Goal: Task Accomplishment & Management: Use online tool/utility

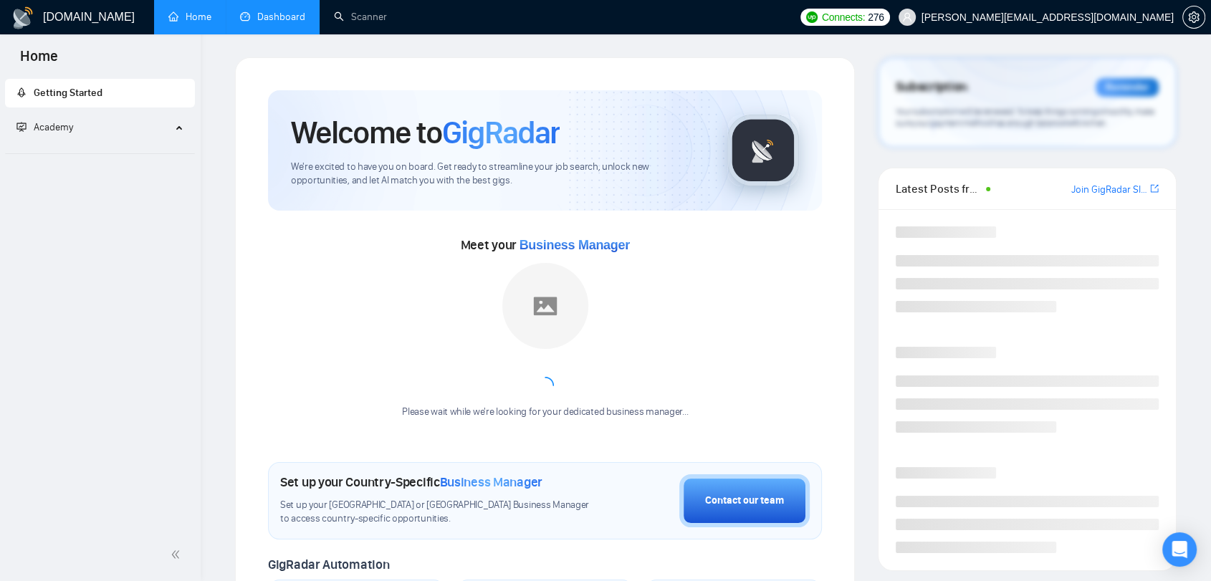
drag, startPoint x: 281, startPoint y: 22, endPoint x: 291, endPoint y: 23, distance: 10.1
click at [281, 22] on link "Dashboard" at bounding box center [272, 17] width 65 height 12
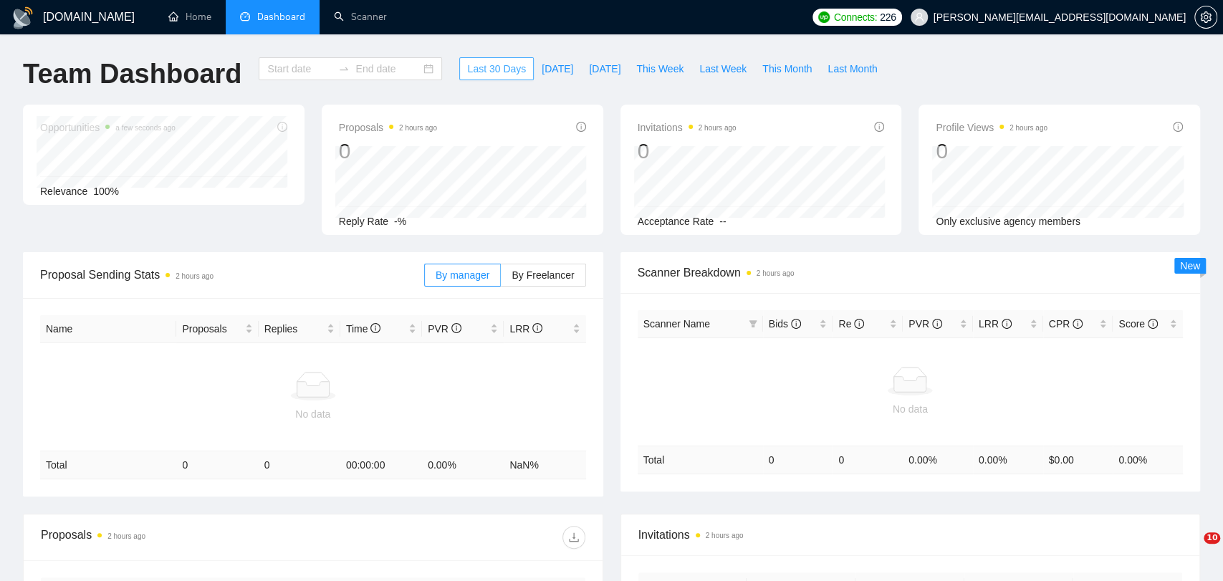
type input "[DATE]"
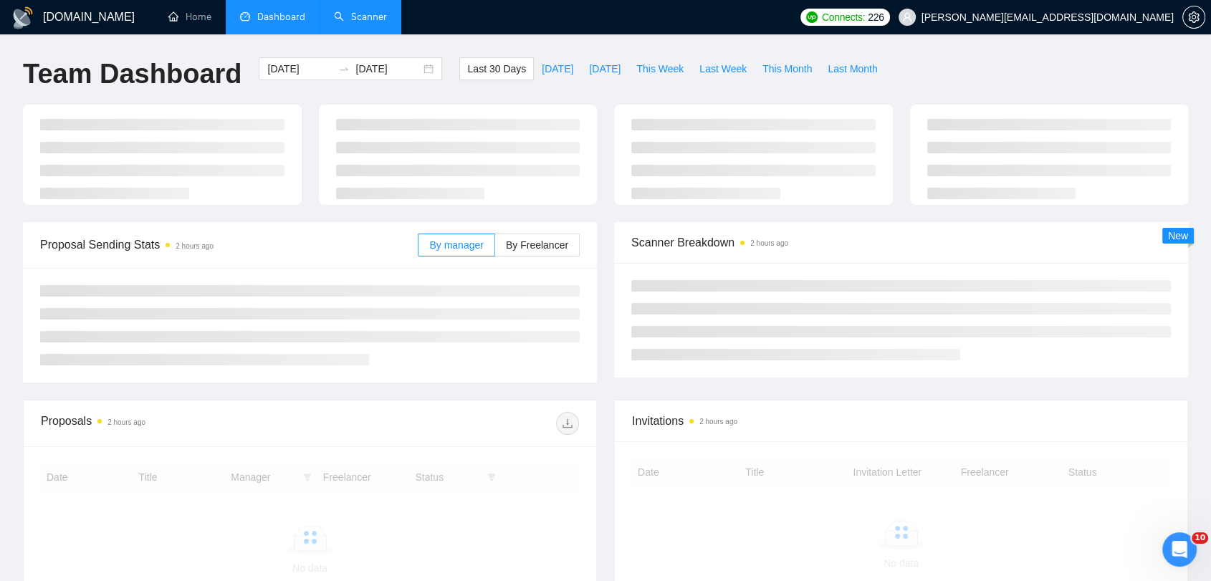
click at [364, 14] on link "Scanner" at bounding box center [360, 17] width 53 height 12
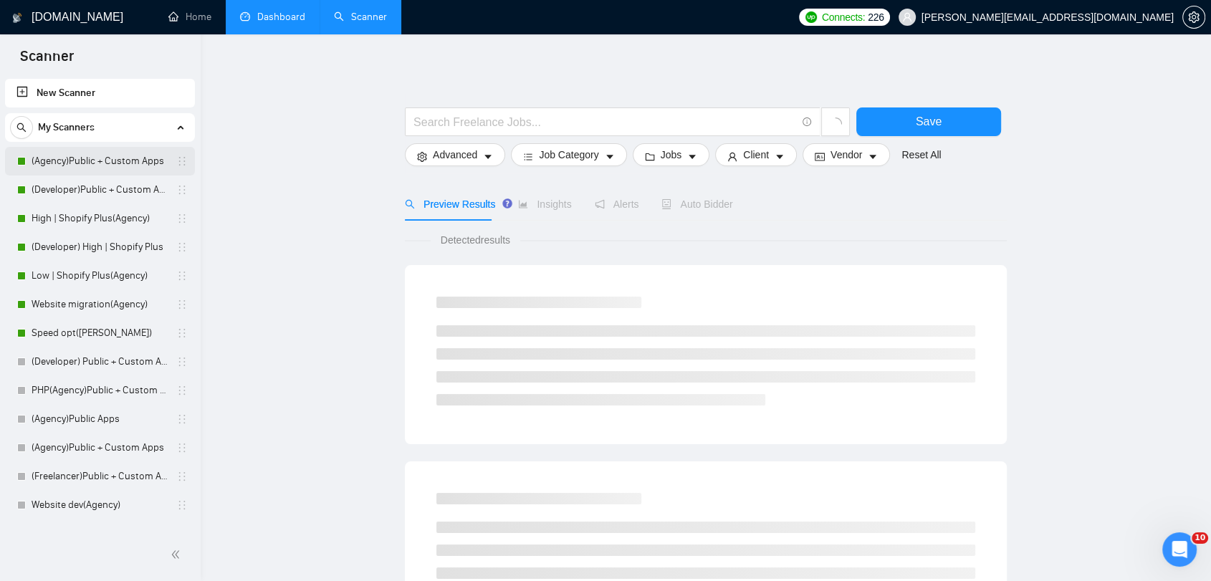
click at [85, 162] on link "(Agency)Public + Custom Apps" at bounding box center [100, 161] width 136 height 29
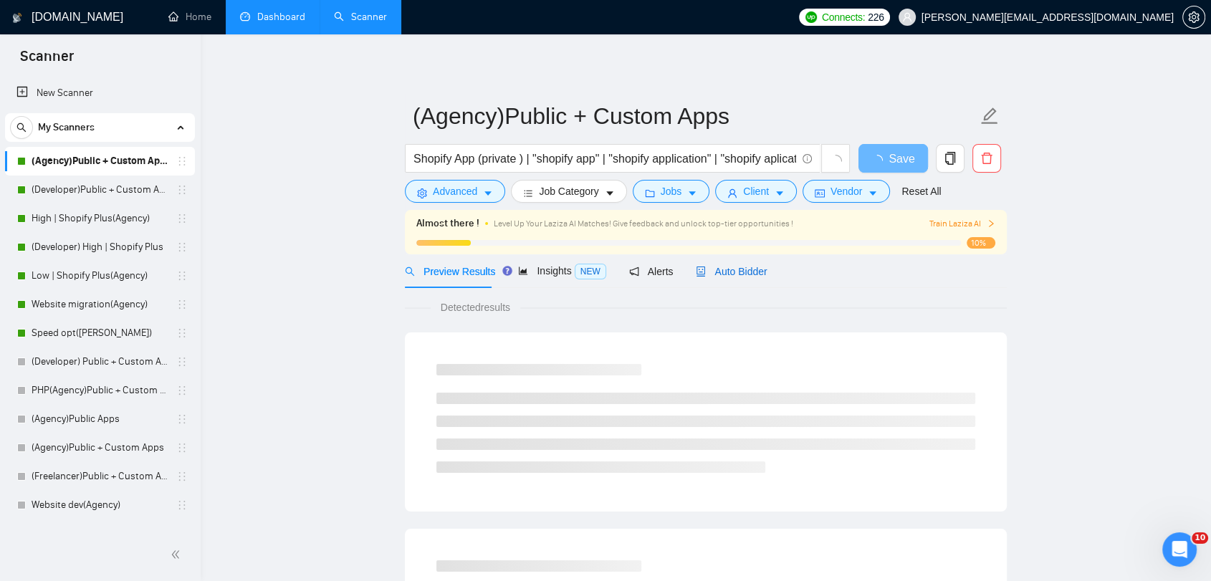
click at [736, 272] on span "Auto Bidder" at bounding box center [731, 271] width 71 height 11
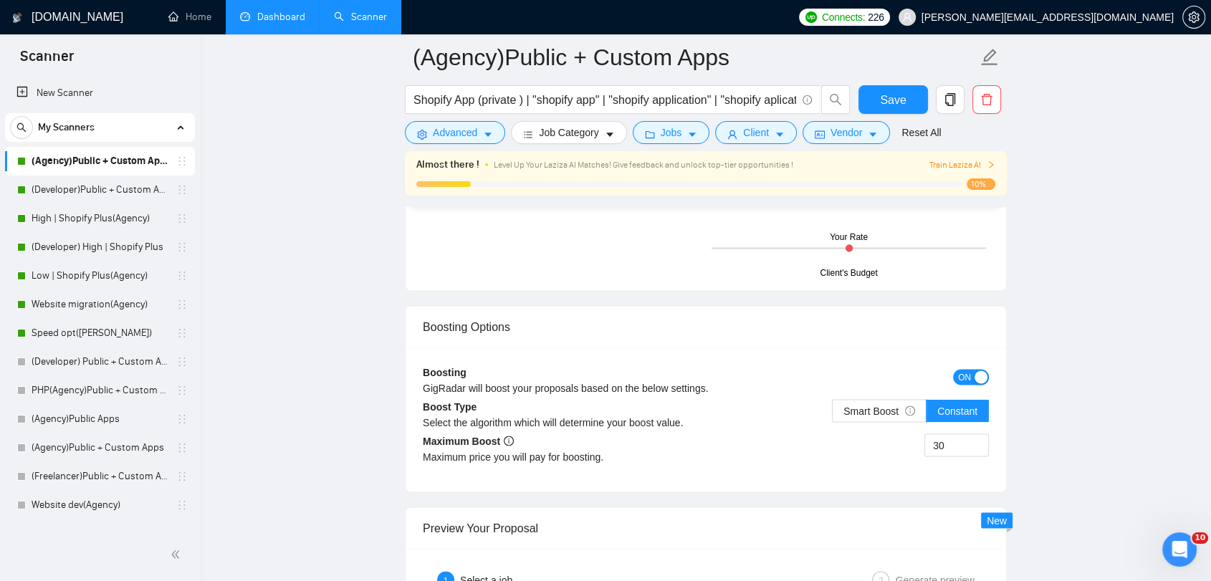
scroll to position [2626, 0]
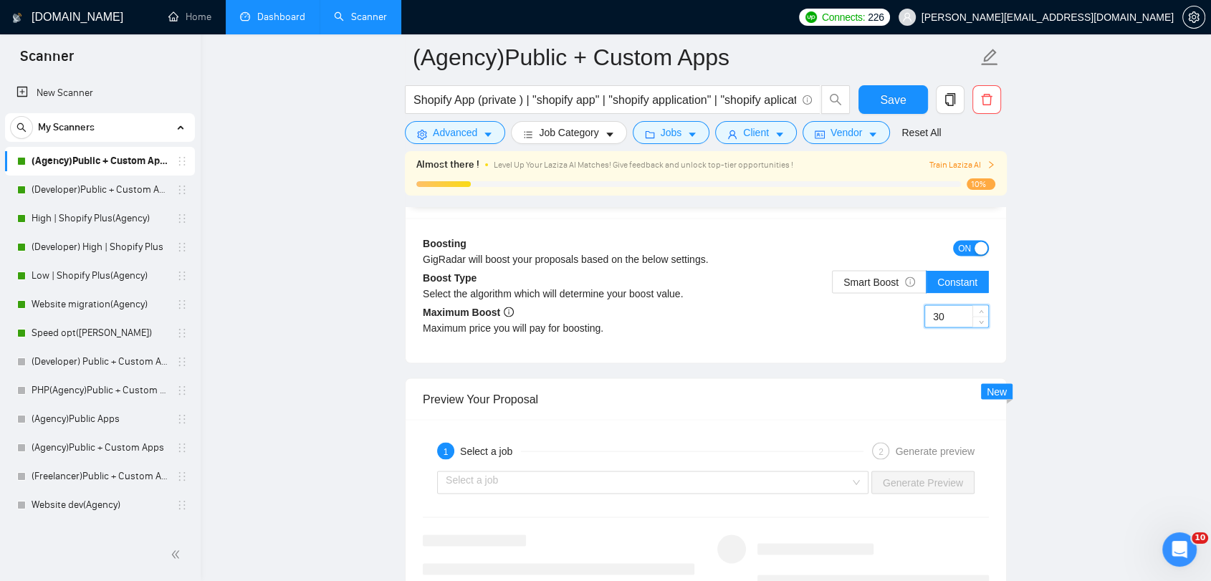
drag, startPoint x: 948, startPoint y: 313, endPoint x: 890, endPoint y: 325, distance: 59.3
click at [887, 317] on div "30" at bounding box center [847, 324] width 283 height 40
type input "65"
click at [913, 94] on button "Save" at bounding box center [892, 99] width 69 height 29
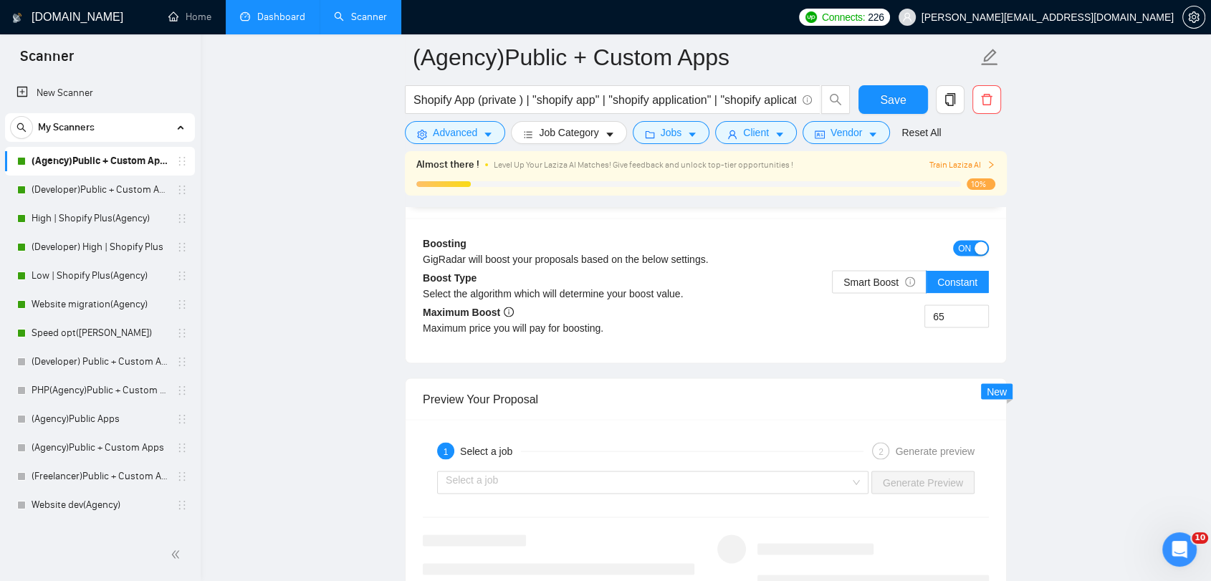
click at [284, 17] on link "Dashboard" at bounding box center [272, 17] width 65 height 12
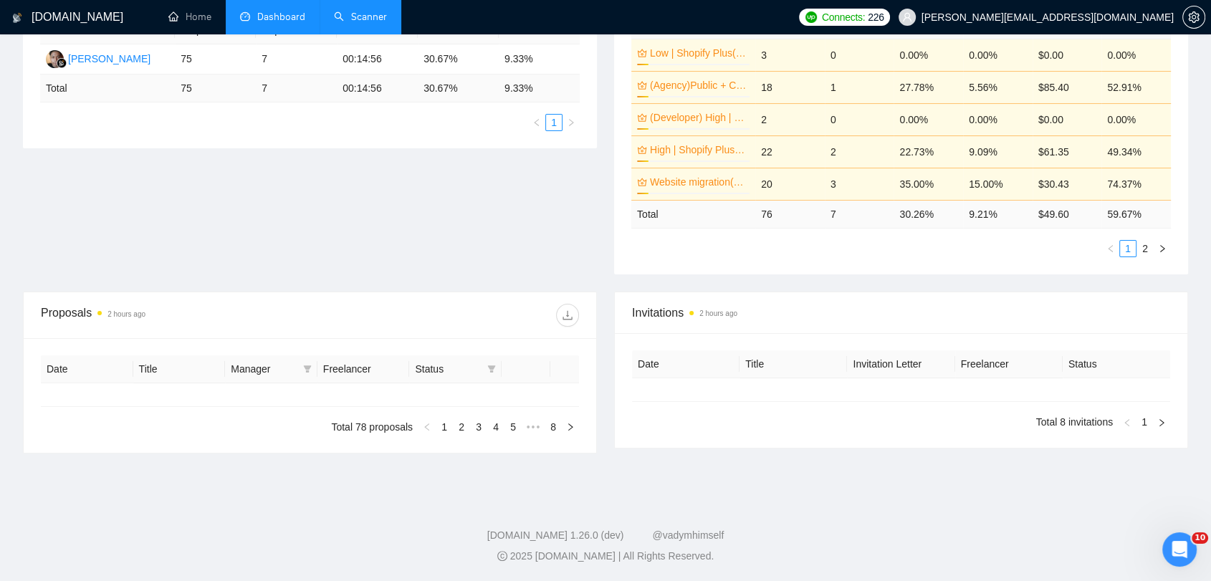
type input "[DATE]"
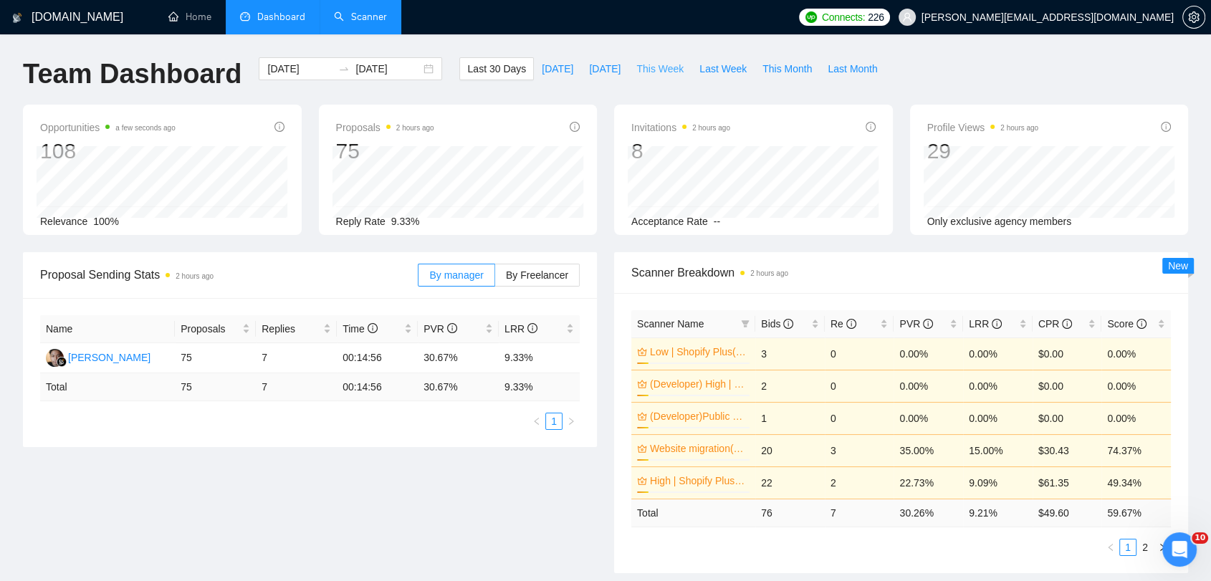
click at [674, 69] on button "This Week" at bounding box center [659, 68] width 63 height 23
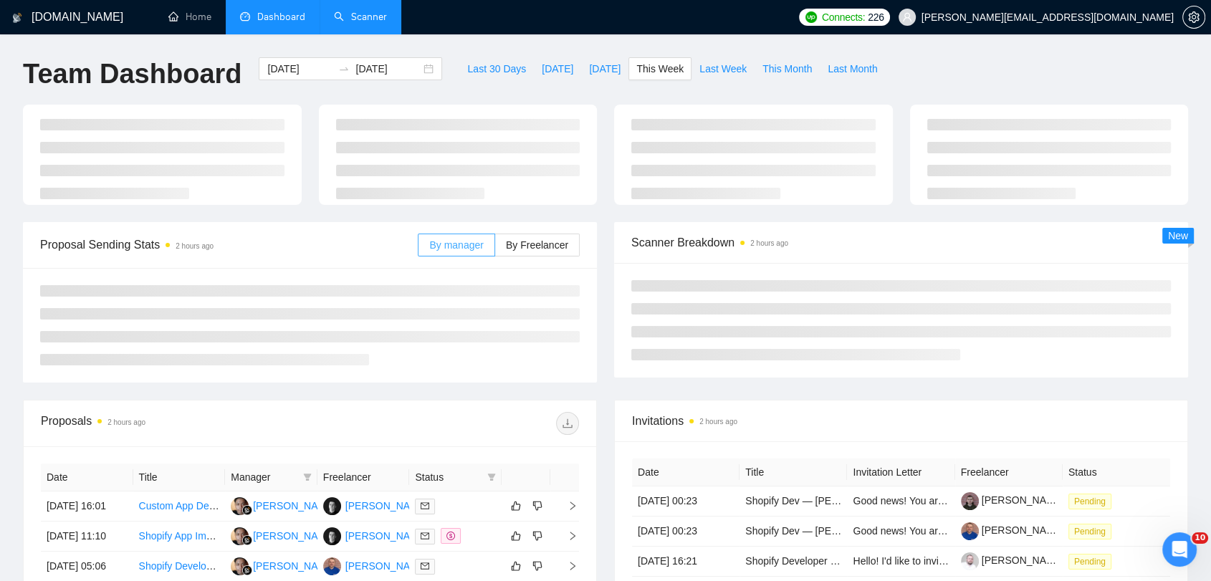
type input "[DATE]"
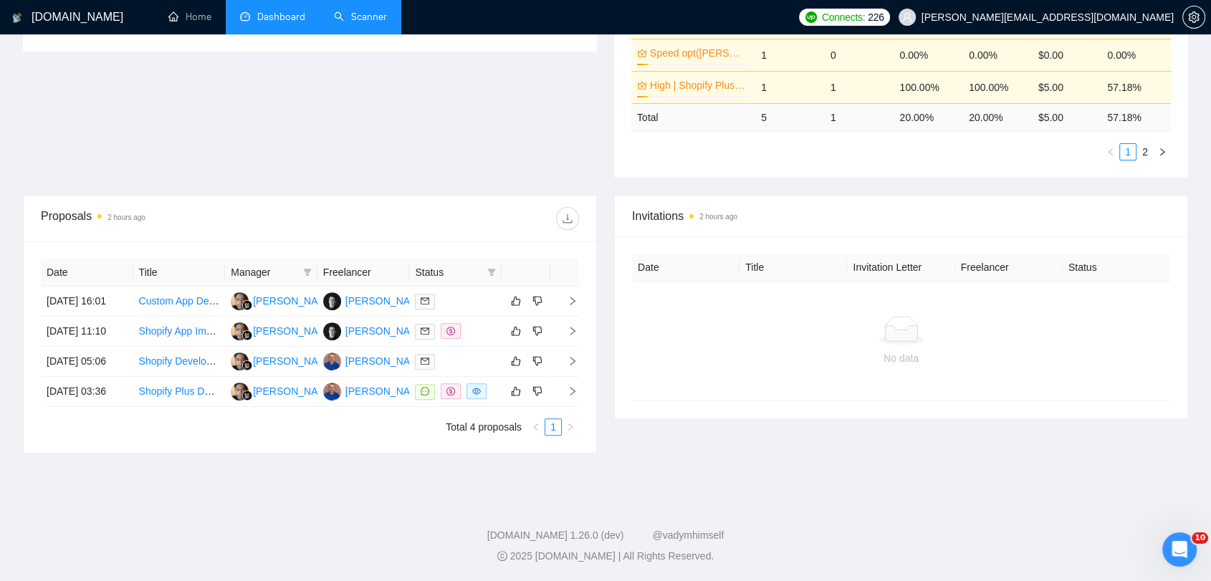
scroll to position [398, 0]
click at [450, 309] on div at bounding box center [455, 301] width 81 height 16
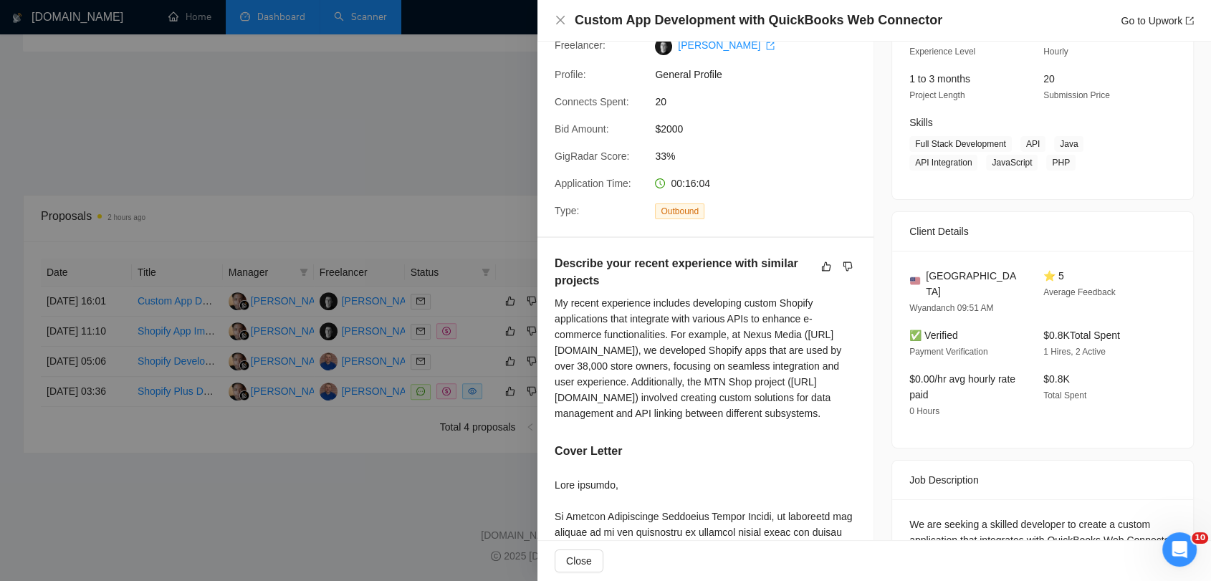
scroll to position [0, 0]
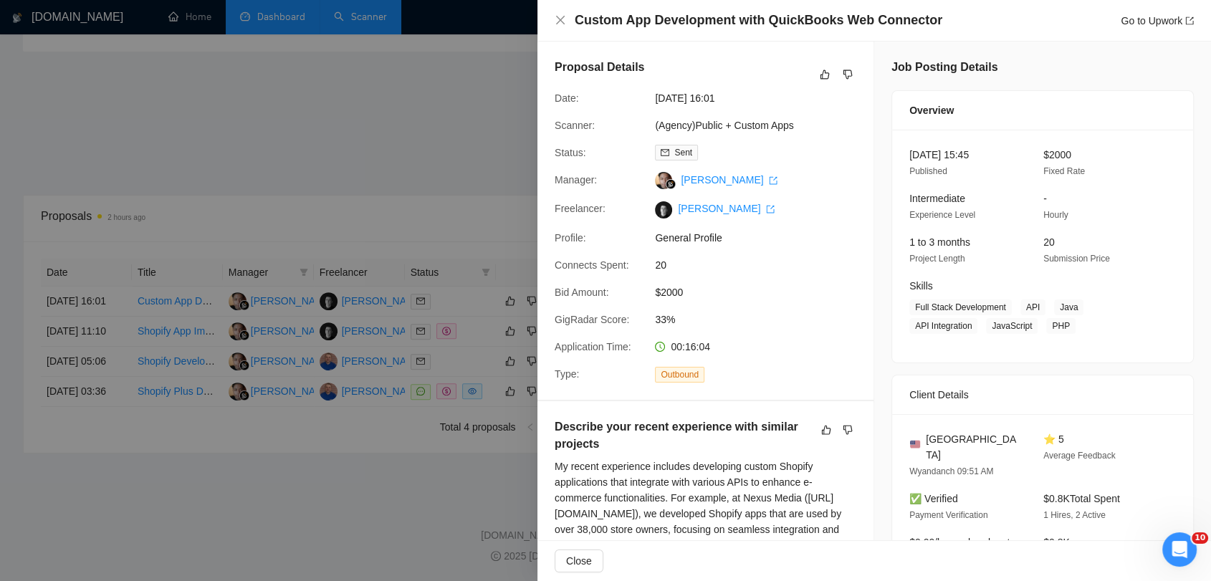
click at [320, 156] on div at bounding box center [605, 290] width 1211 height 581
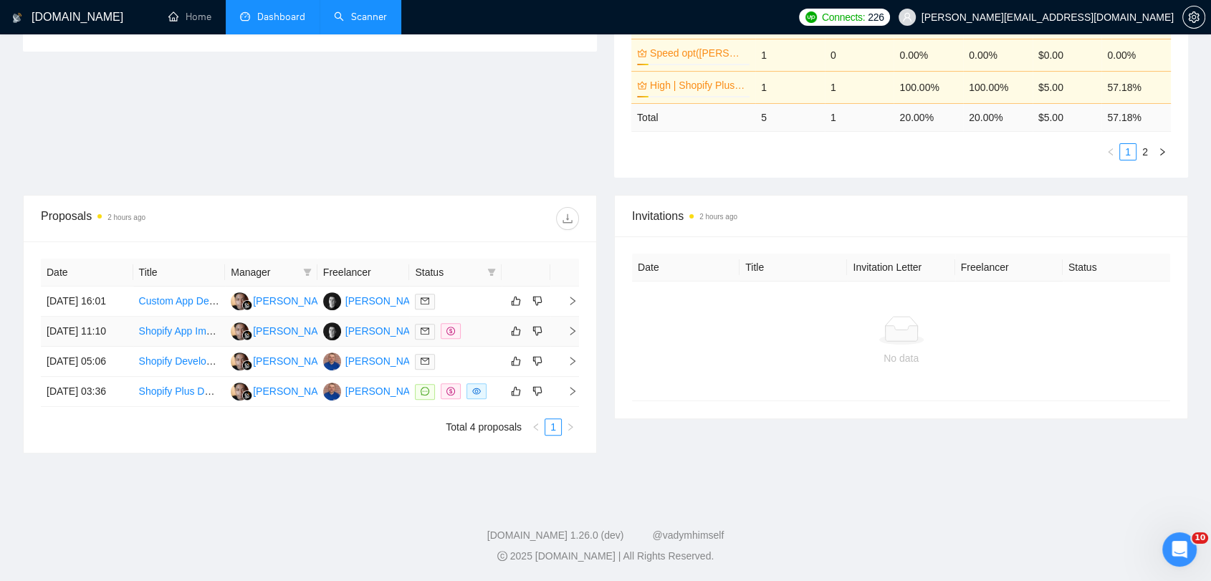
click at [483, 340] on div at bounding box center [455, 331] width 81 height 16
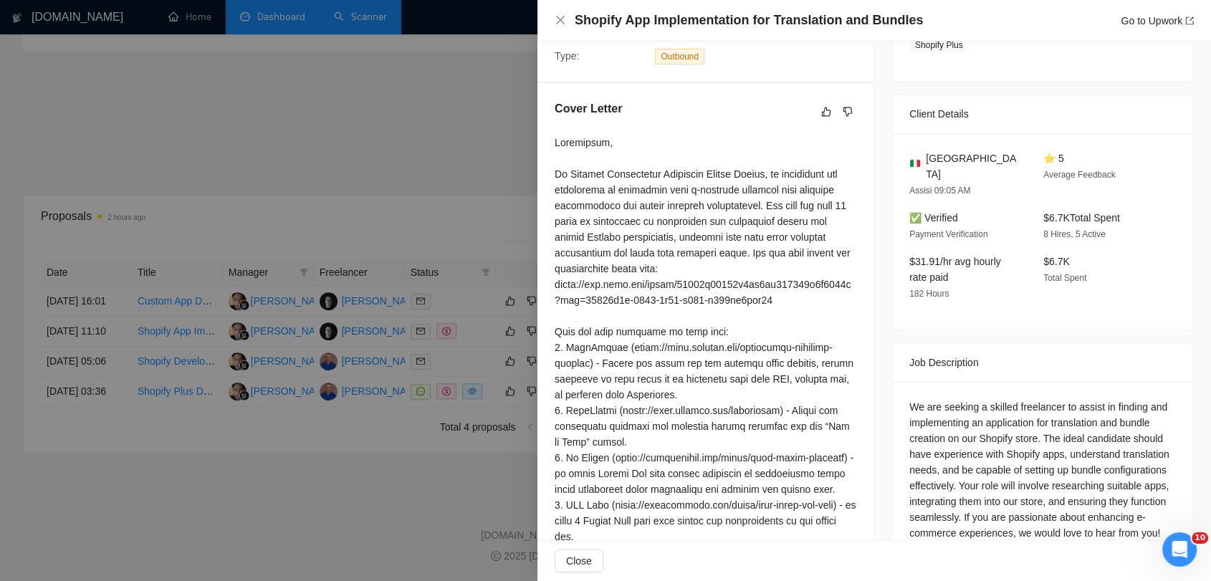
scroll to position [398, 0]
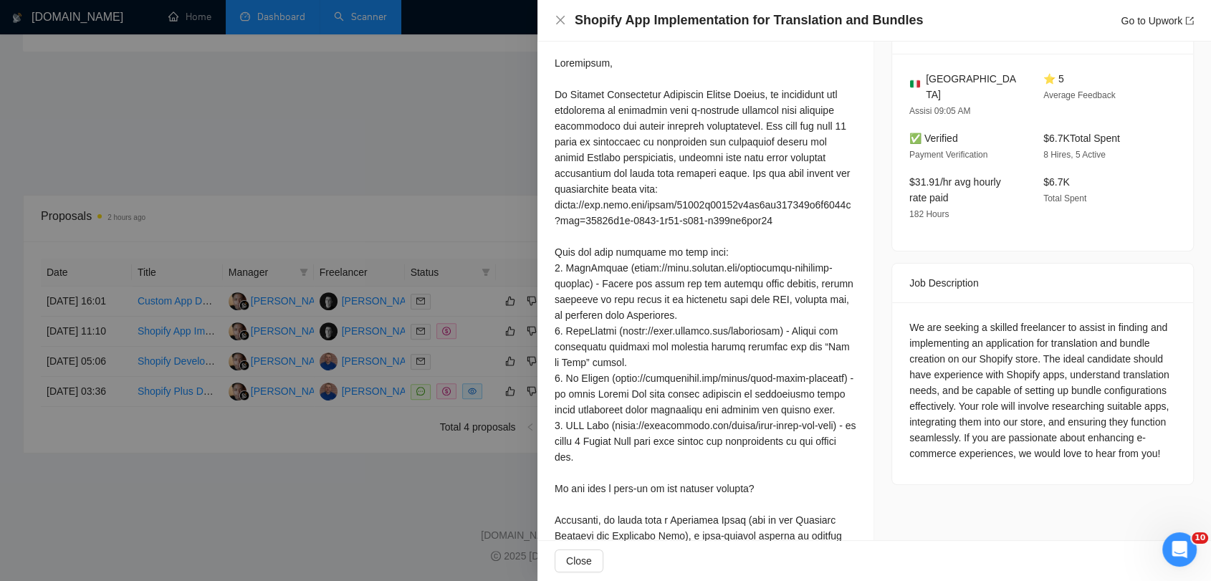
click at [360, 173] on div at bounding box center [605, 290] width 1211 height 581
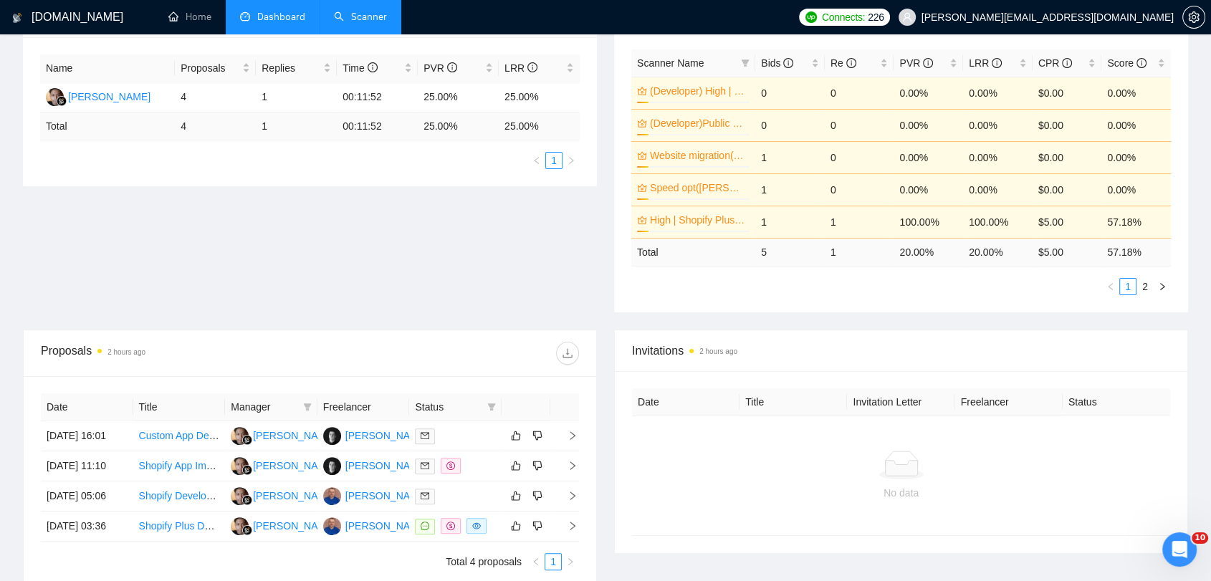
scroll to position [0, 0]
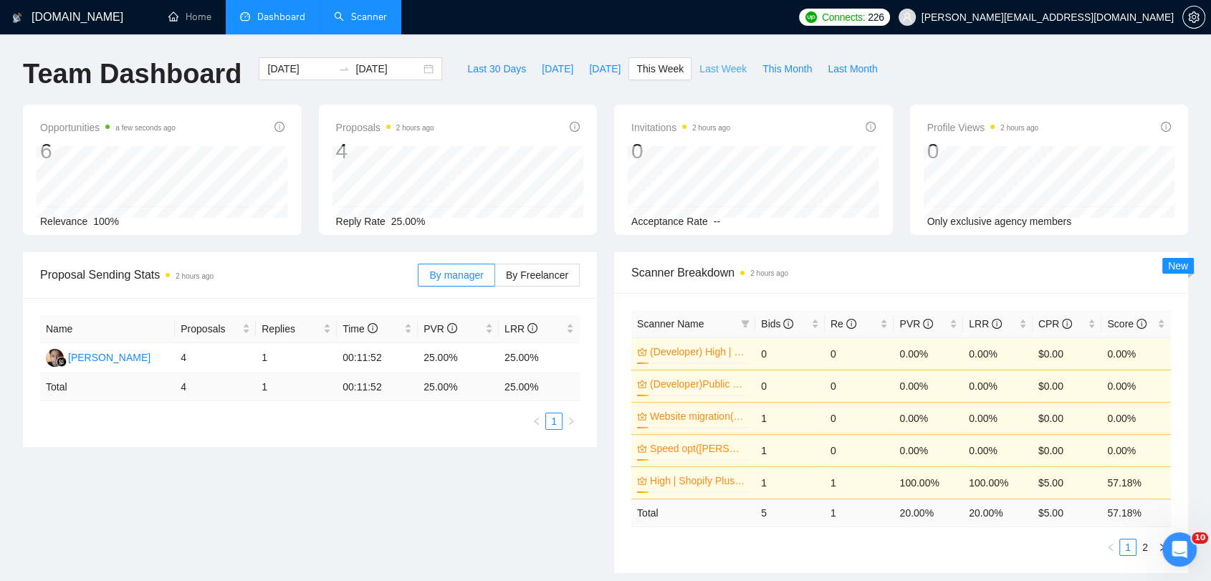
click at [708, 70] on span "Last Week" at bounding box center [722, 69] width 47 height 16
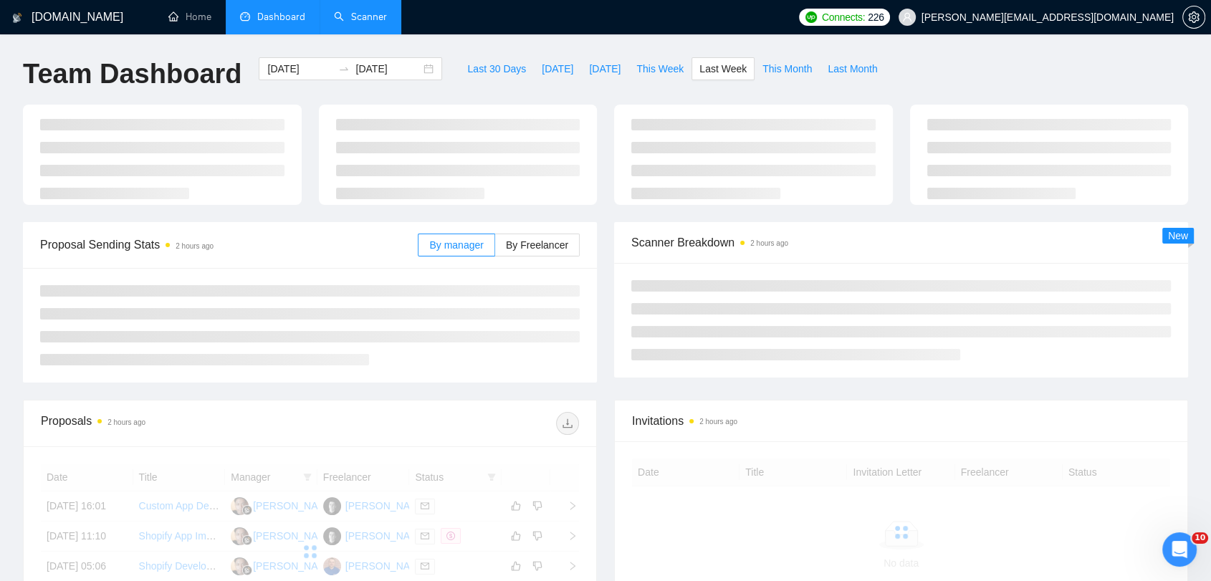
type input "[DATE]"
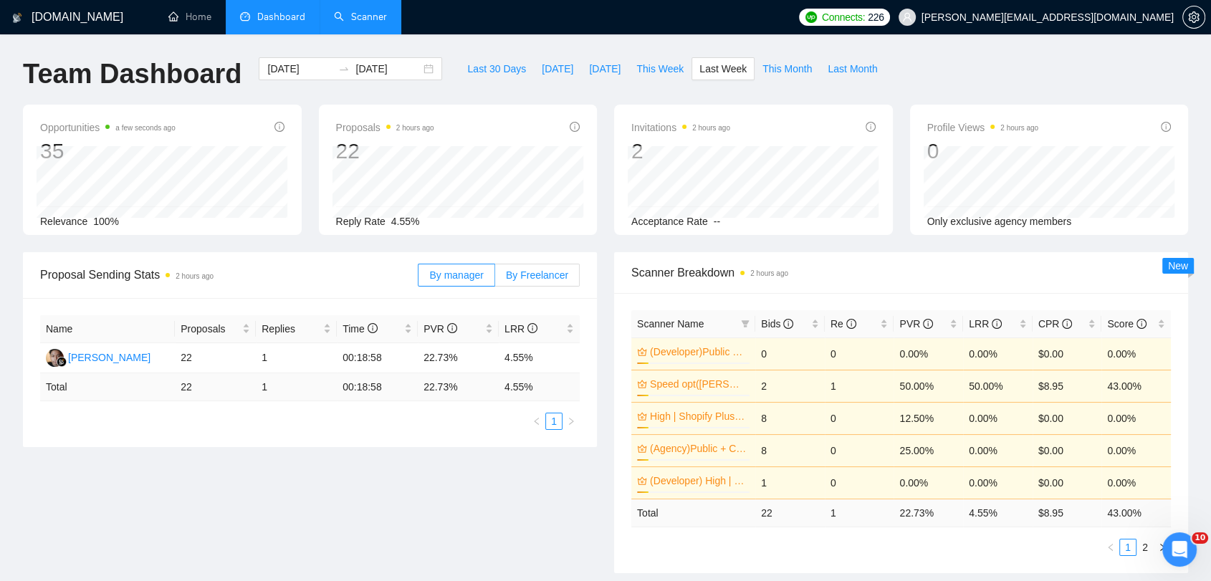
click at [536, 275] on span "By Freelancer" at bounding box center [537, 274] width 62 height 11
click at [495, 279] on input "By Freelancer" at bounding box center [495, 279] width 0 height 0
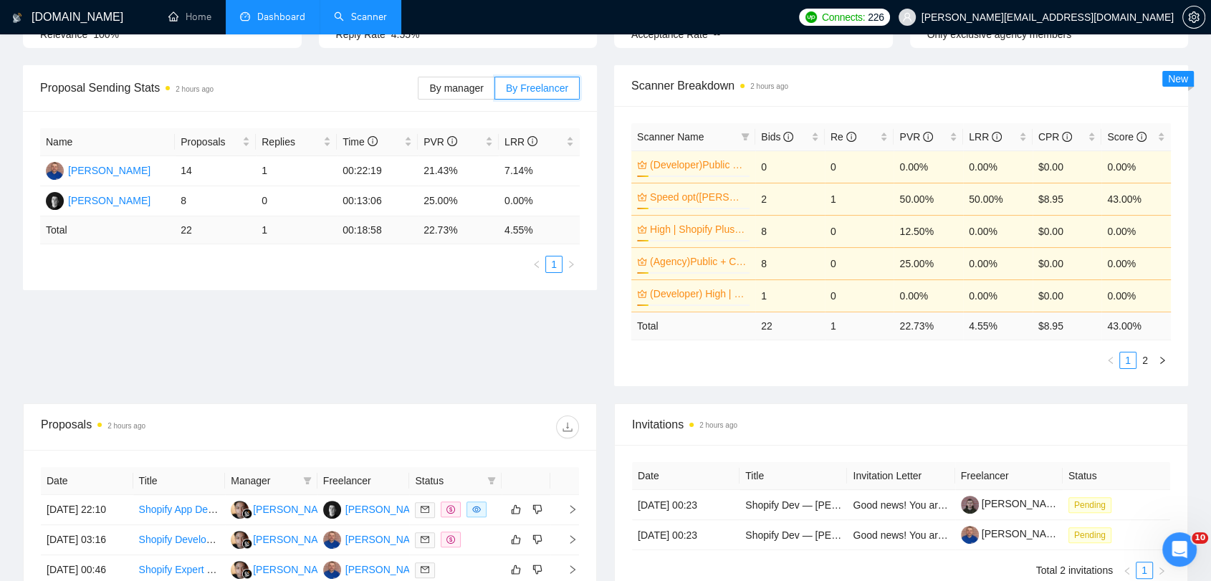
scroll to position [477, 0]
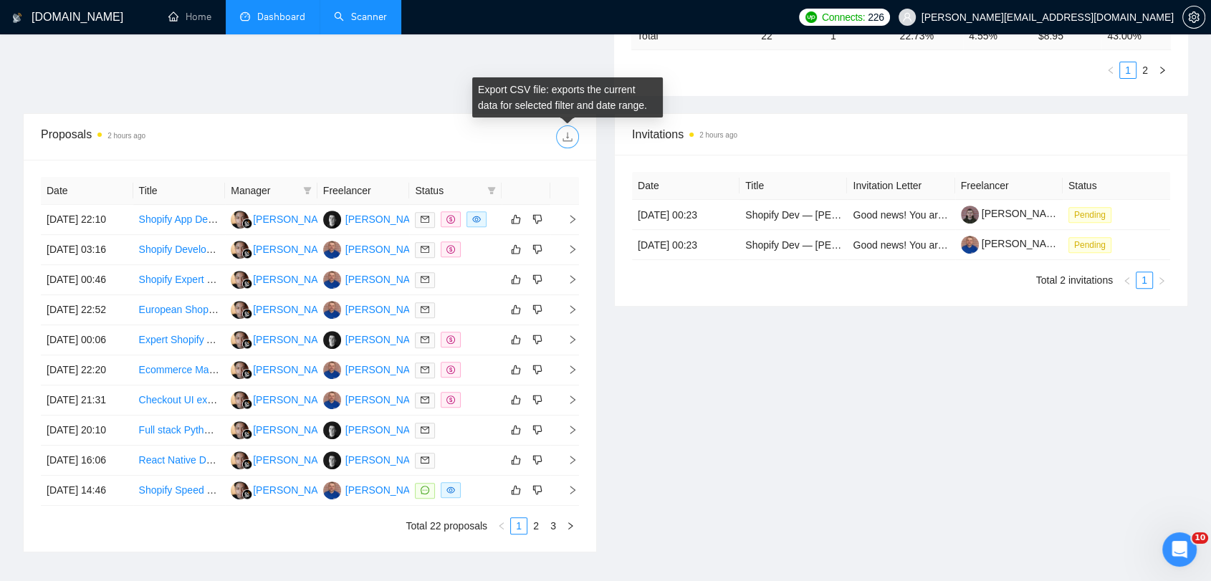
click at [566, 137] on icon "download" at bounding box center [567, 136] width 11 height 11
